Goal: Transaction & Acquisition: Purchase product/service

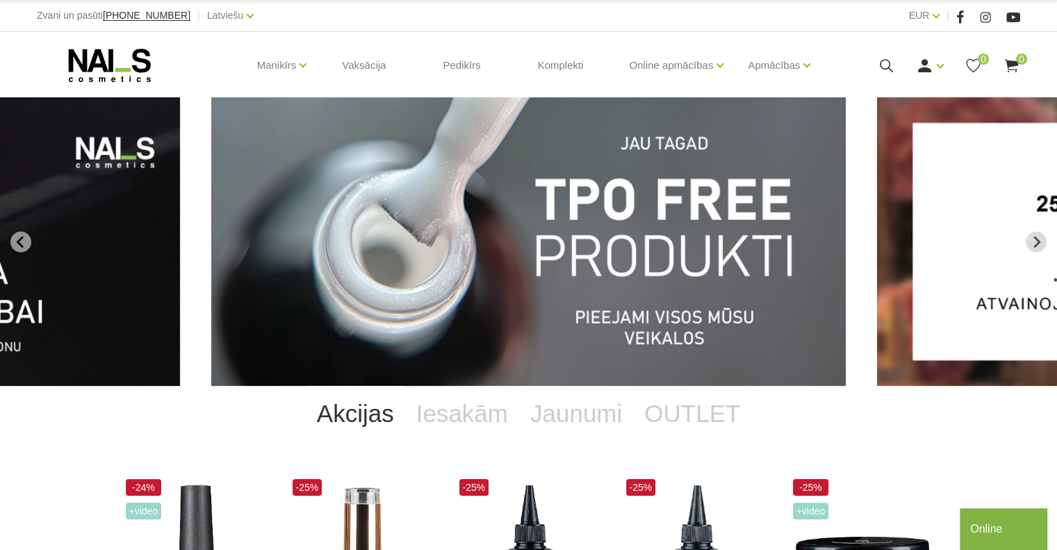
click at [474, 16] on div "Zvani un pasūti +37120446646 | Latviešu Latviešu Russian English" at bounding box center [283, 15] width 492 height 17
click at [895, 60] on div "Ienākt Reģistrēties 0 0" at bounding box center [922, 65] width 197 height 17
click at [884, 65] on icon at bounding box center [886, 65] width 17 height 17
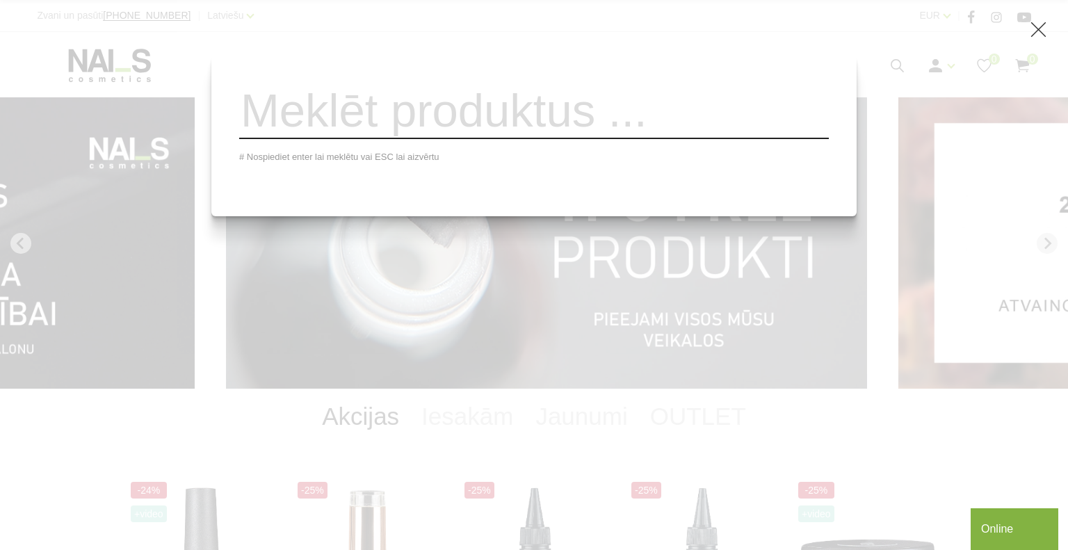
click at [587, 126] on input "search" at bounding box center [534, 111] width 590 height 56
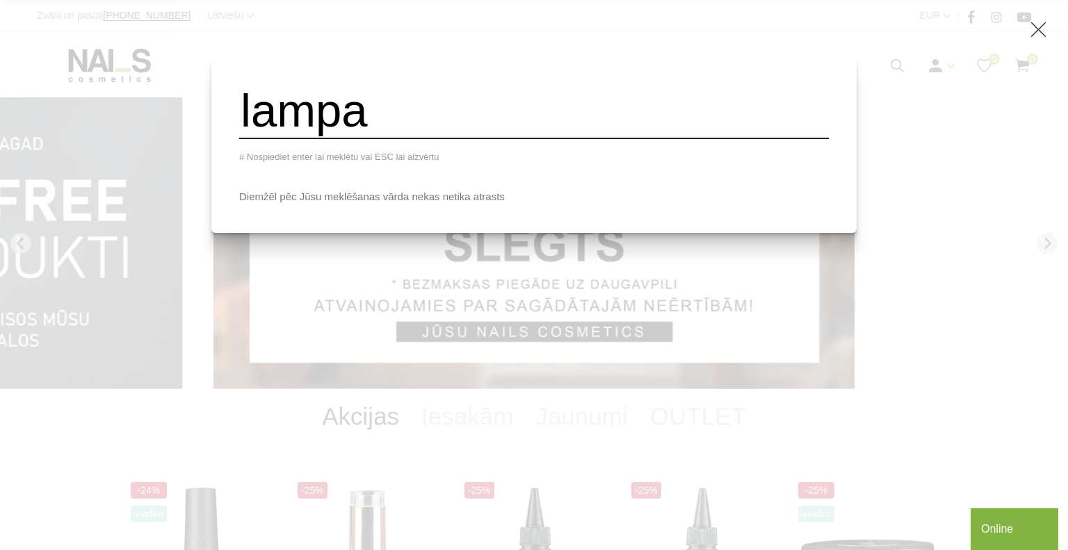
type input "lampa"
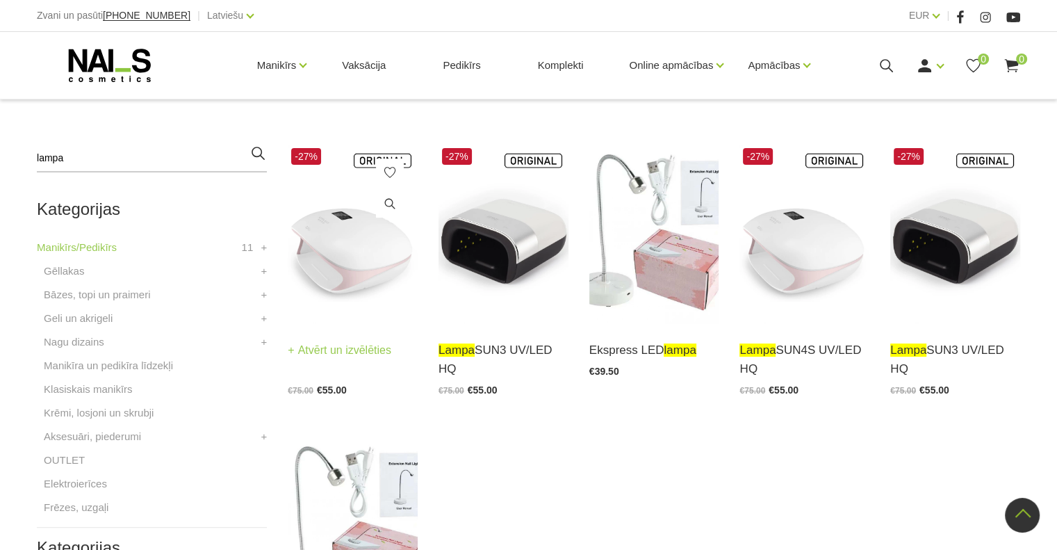
scroll to position [278, 0]
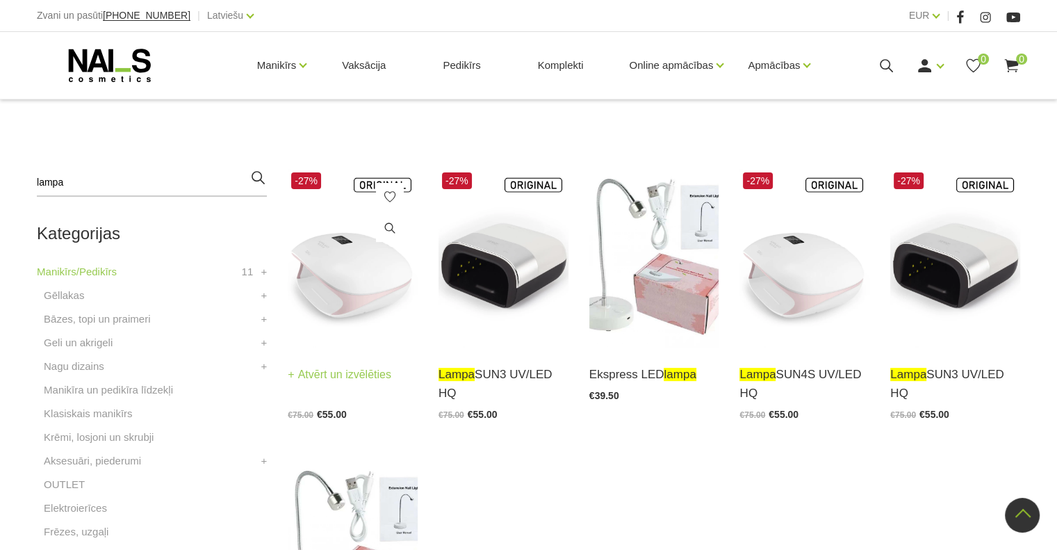
click at [346, 266] on img at bounding box center [353, 258] width 130 height 179
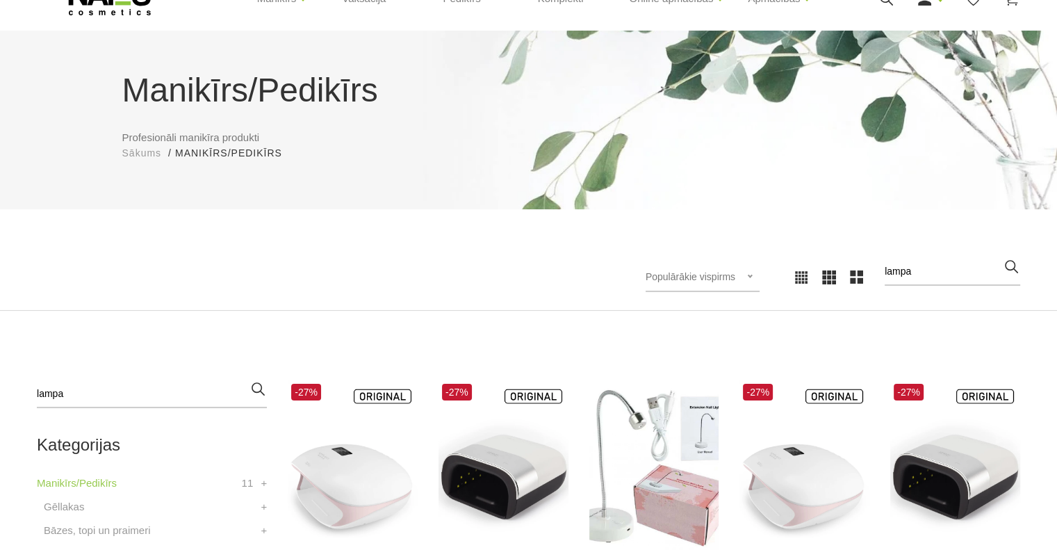
scroll to position [0, 0]
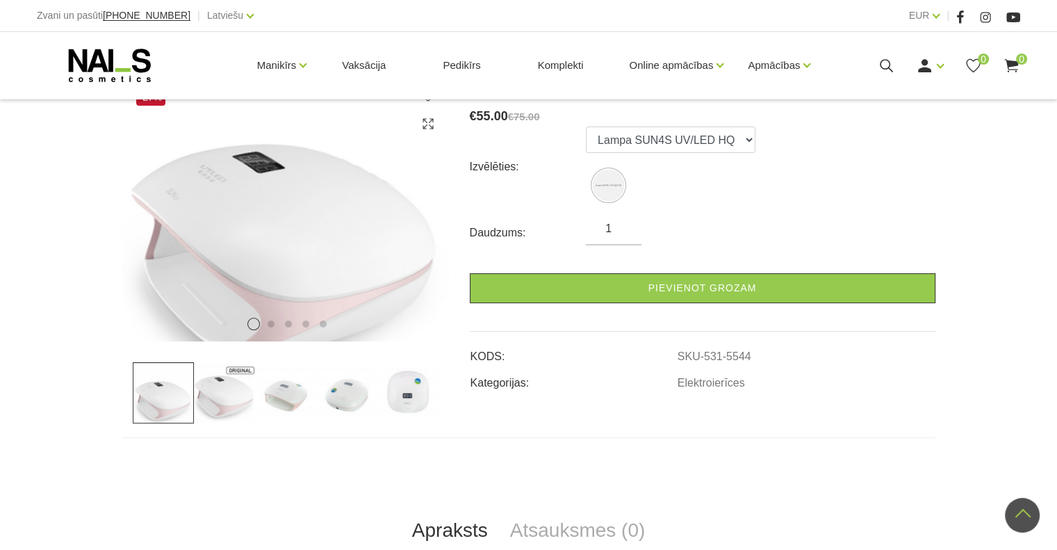
scroll to position [161, 0]
